Goal: Obtain resource: Download file/media

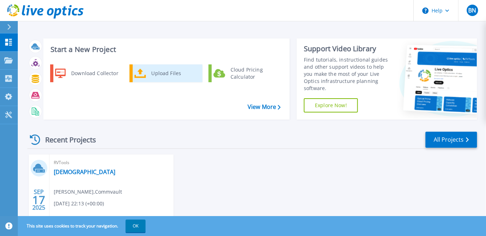
click at [168, 77] on div "Upload Files" at bounding box center [174, 73] width 53 height 14
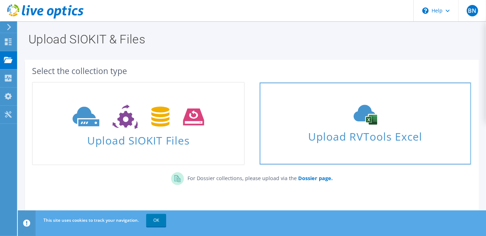
click at [409, 133] on span "Upload RVTools Excel" at bounding box center [365, 134] width 211 height 15
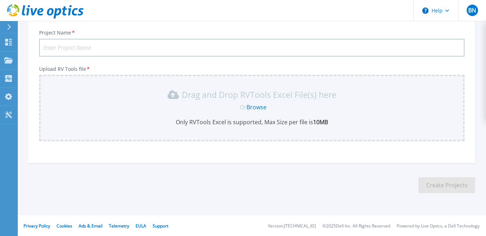
scroll to position [78, 0]
click at [260, 105] on link "Browse" at bounding box center [257, 107] width 20 height 8
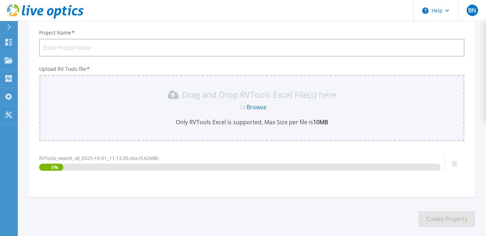
scroll to position [112, 0]
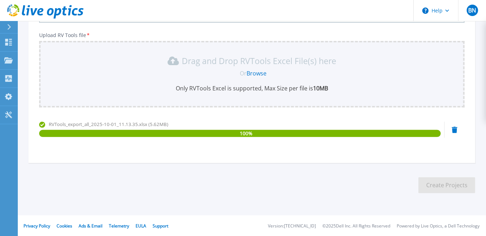
click at [387, 149] on div "RVTools_export_all_2025-10-01_11.13.35.xlsx (5.62MB) 100 %" at bounding box center [239, 136] width 401 height 30
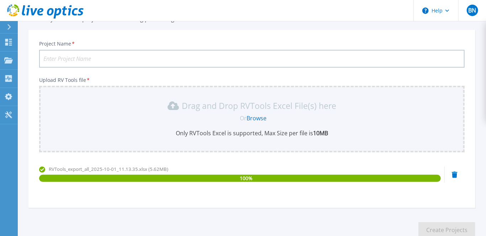
scroll to position [0, 0]
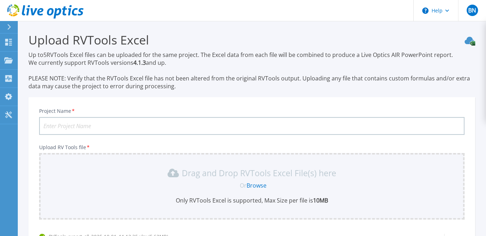
click at [133, 124] on input "Project Name *" at bounding box center [251, 126] width 425 height 18
click at [54, 127] on input "Project Name *" at bounding box center [251, 126] width 425 height 18
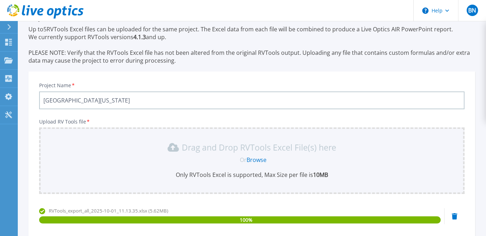
scroll to position [97, 0]
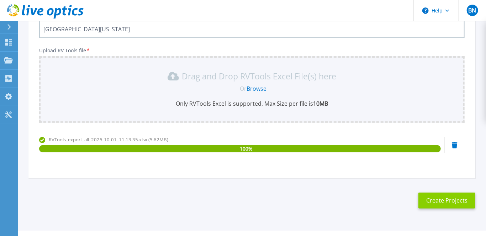
type input "University of Michigan"
click at [442, 201] on button "Create Projects" at bounding box center [446, 200] width 57 height 16
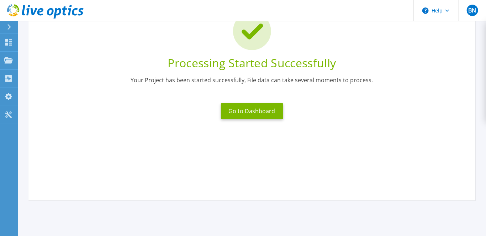
scroll to position [5, 0]
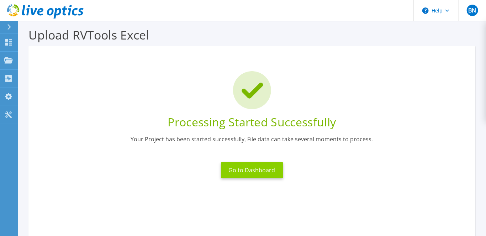
click at [262, 167] on button "Go to Dashboard" at bounding box center [252, 170] width 62 height 16
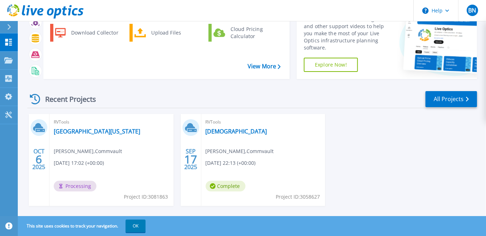
scroll to position [52, 0]
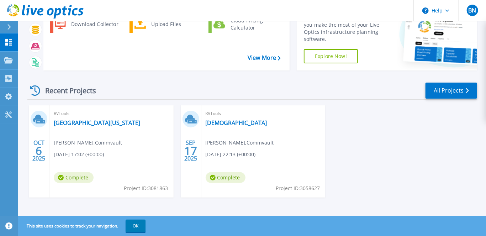
scroll to position [52, 0]
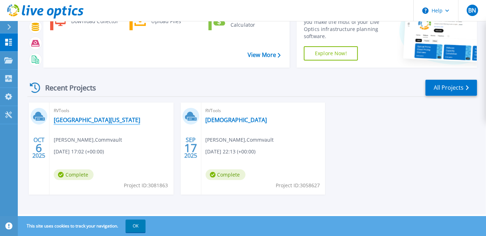
click at [96, 119] on link "University of Michigan" at bounding box center [97, 119] width 86 height 7
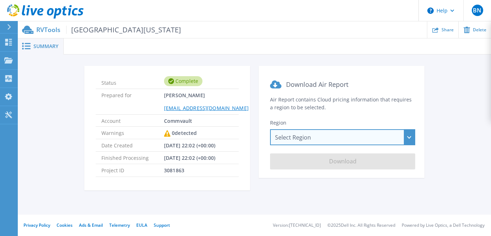
click at [294, 139] on div "Select Region Asia Pacific (Hong Kong) Asia Pacific (Mumbai) Asia Pacific (Seou…" at bounding box center [342, 137] width 145 height 16
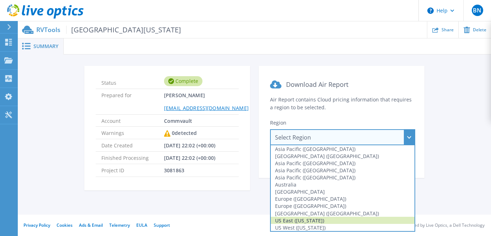
click at [310, 218] on div "US East (Virginia)" at bounding box center [343, 220] width 144 height 7
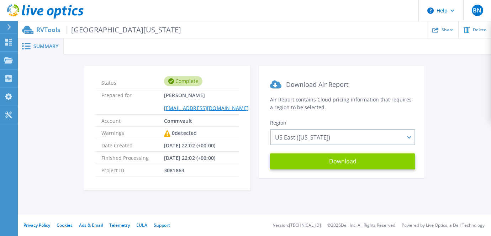
click at [304, 162] on button "Download" at bounding box center [342, 161] width 145 height 16
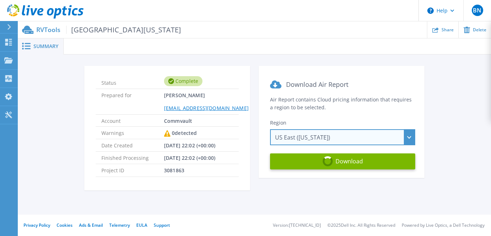
click at [409, 135] on div "US East (Virginia) Asia Pacific (Hong Kong) Asia Pacific (Mumbai) Asia Pacific …" at bounding box center [342, 137] width 145 height 16
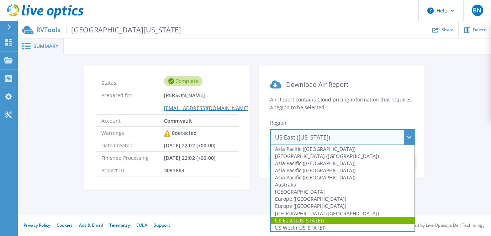
click at [463, 92] on div "Status Complete Prepared for Bob North bnorth@commvault.com Account Commvault W…" at bounding box center [253, 132] width 451 height 133
